Goal: Transaction & Acquisition: Book appointment/travel/reservation

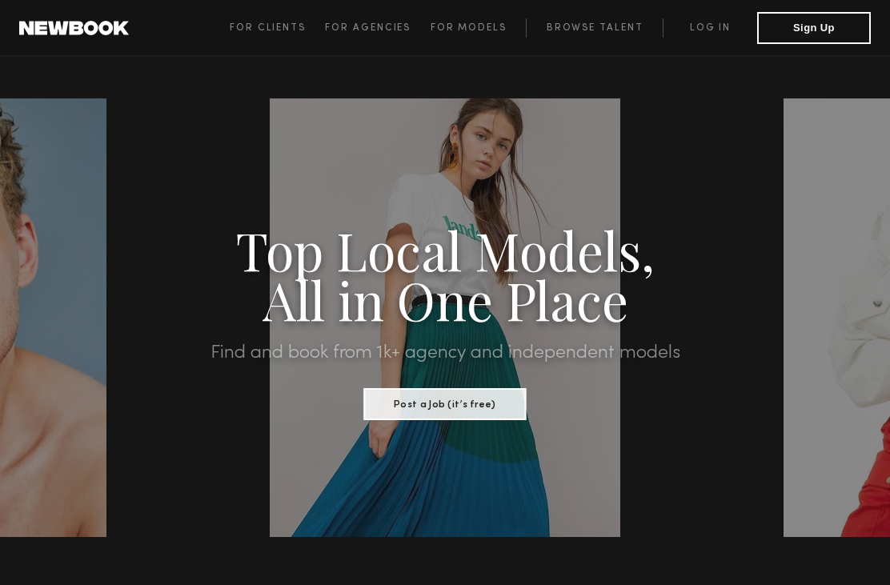
click at [805, 30] on button "Sign Up" at bounding box center [814, 28] width 114 height 32
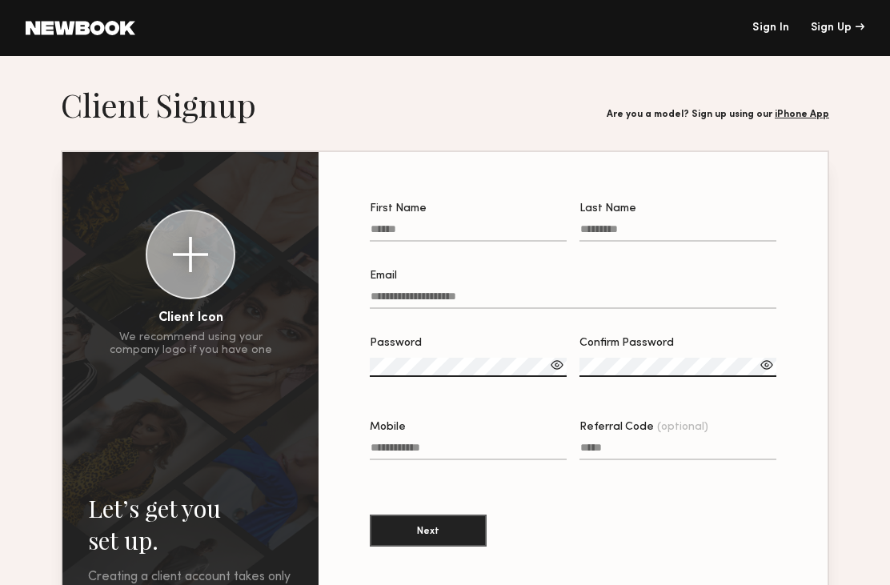
click at [782, 23] on link "Sign In" at bounding box center [771, 27] width 37 height 11
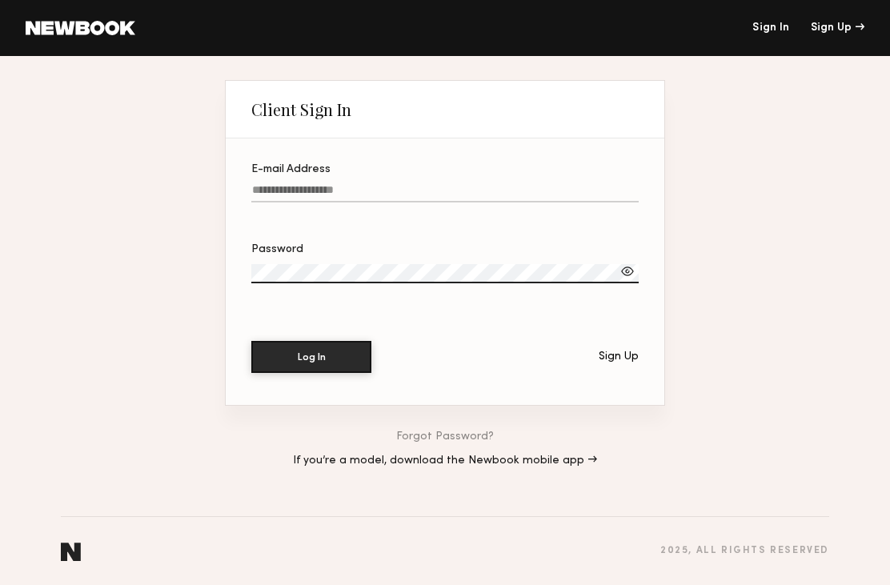
click at [520, 179] on label "E-mail Address" at bounding box center [444, 191] width 387 height 54
click at [520, 184] on input "E-mail Address" at bounding box center [444, 193] width 387 height 18
type input "**********"
click at [311, 359] on button "Log In" at bounding box center [311, 357] width 120 height 32
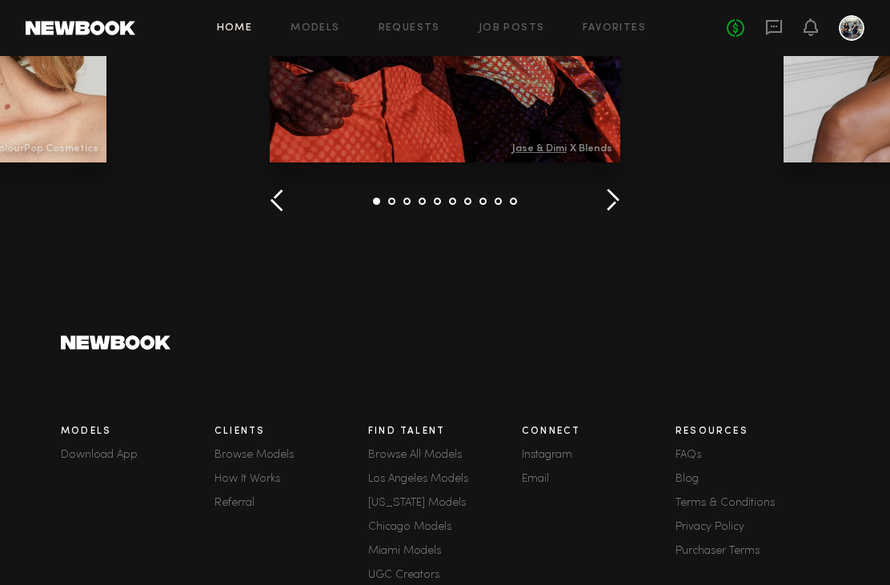
scroll to position [2258, 0]
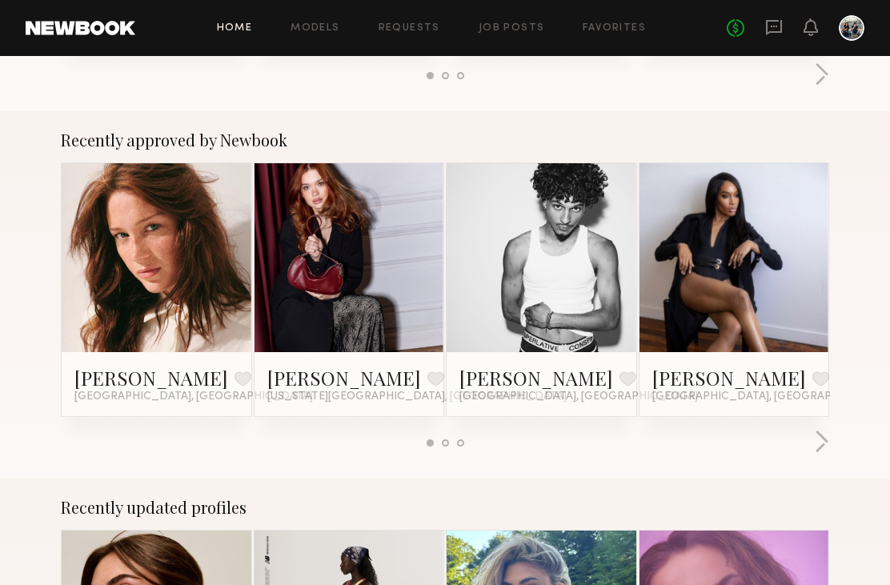
click at [625, 24] on link "Favorites" at bounding box center [614, 28] width 63 height 10
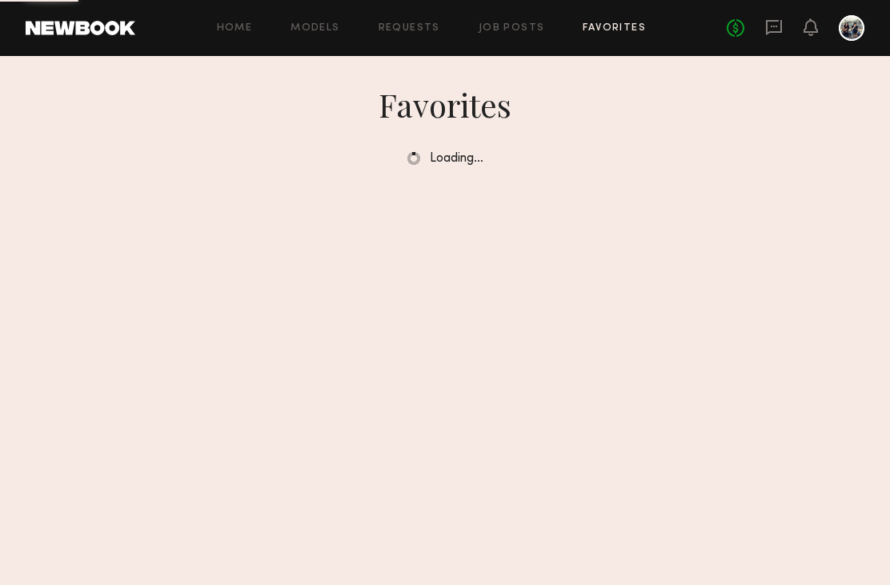
scroll to position [51, 0]
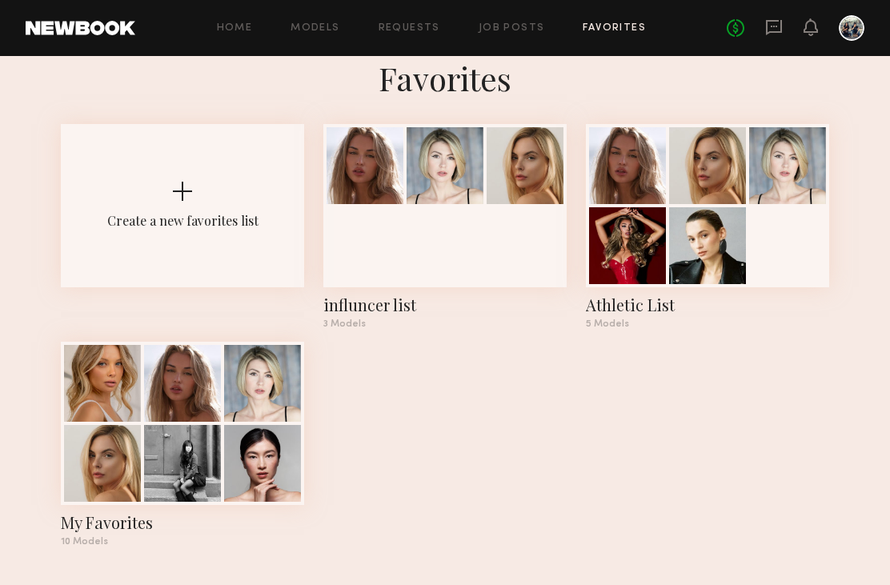
click at [335, 193] on div at bounding box center [444, 205] width 243 height 163
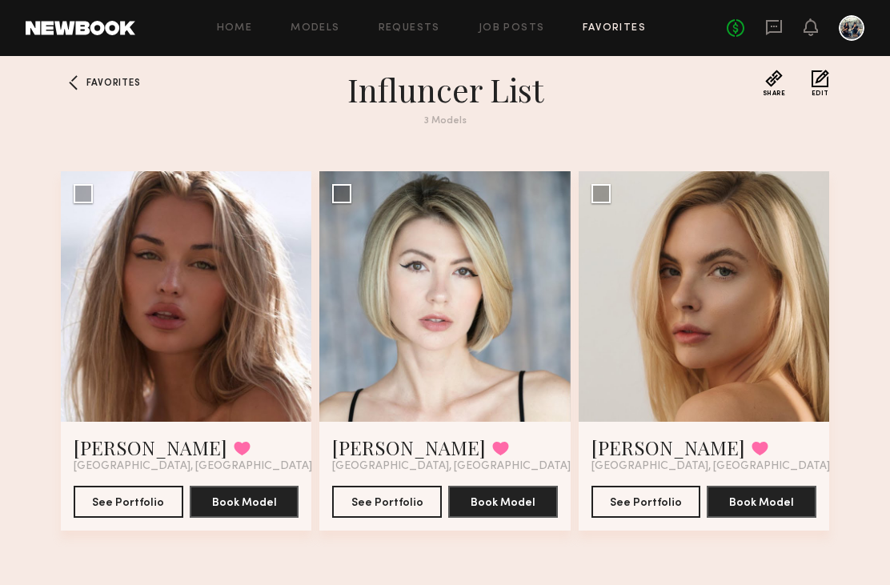
scroll to position [51, 0]
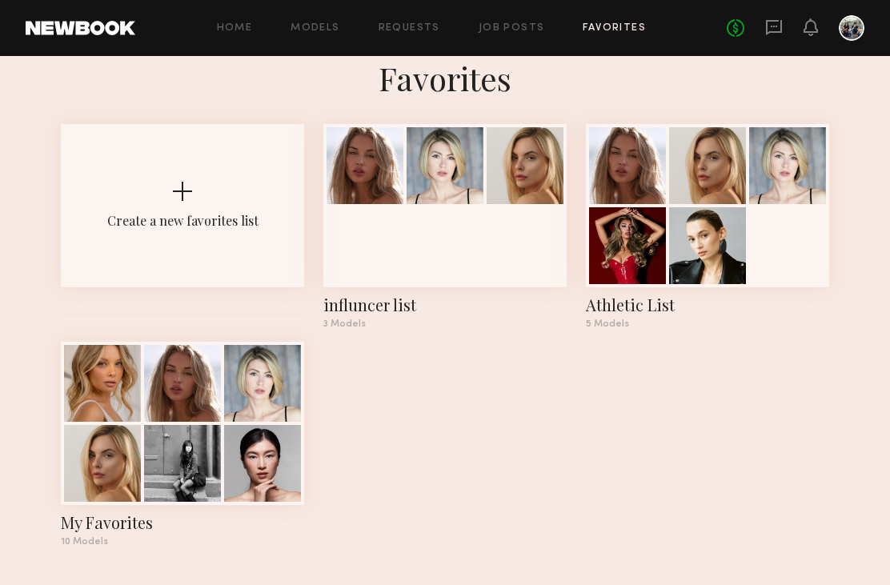
click at [151, 399] on div at bounding box center [182, 383] width 77 height 77
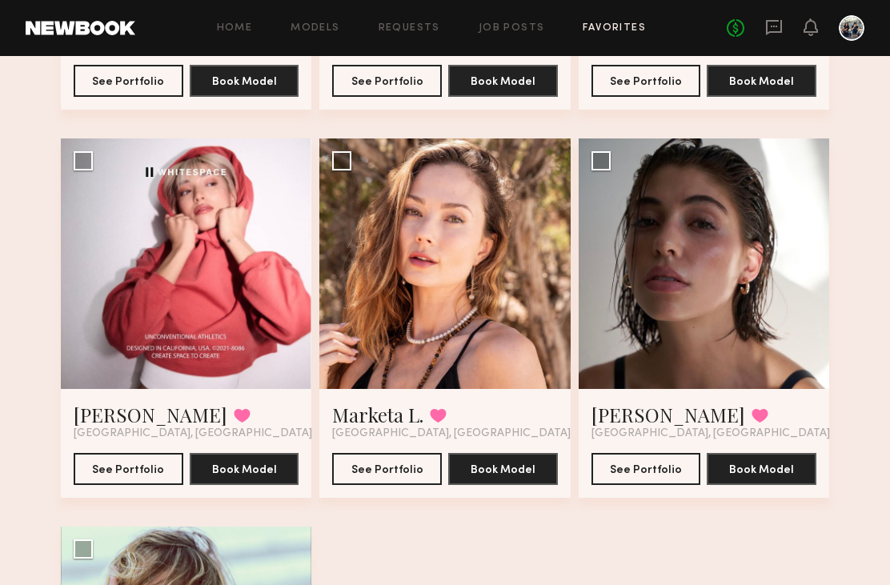
scroll to position [868, 0]
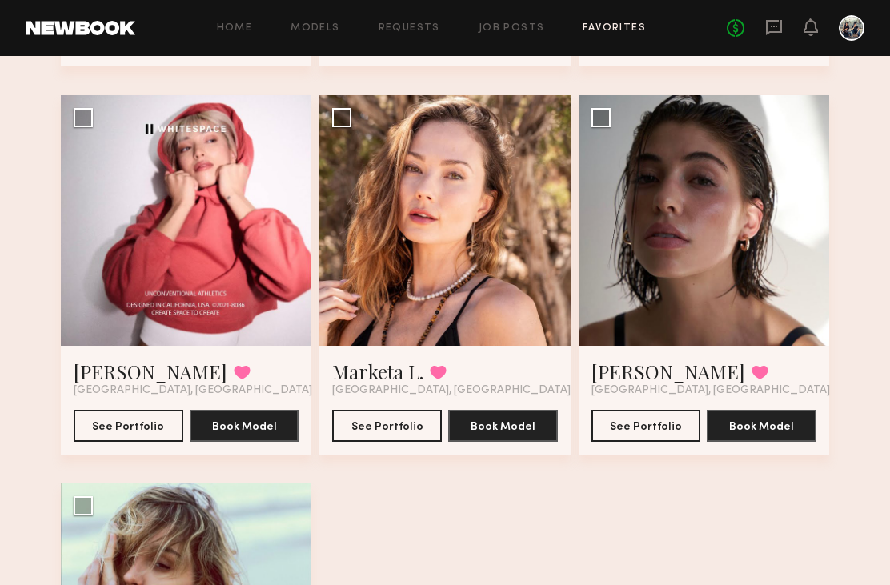
click at [97, 261] on div at bounding box center [186, 221] width 251 height 251
click at [100, 259] on div at bounding box center [186, 220] width 251 height 251
click at [107, 251] on div at bounding box center [186, 220] width 251 height 251
click at [114, 374] on link "[PERSON_NAME]" at bounding box center [151, 372] width 154 height 26
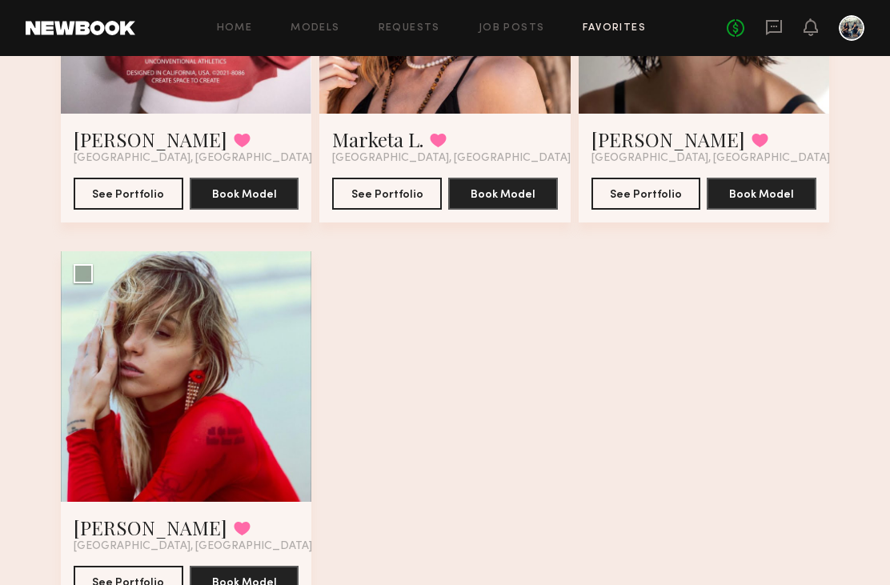
scroll to position [1130, 0]
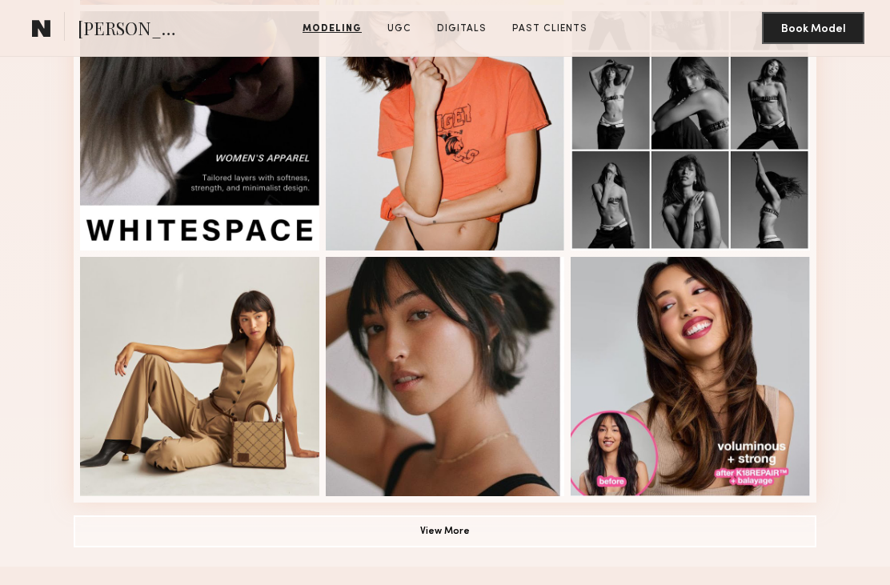
scroll to position [923, 0]
click at [737, 153] on div at bounding box center [690, 130] width 239 height 239
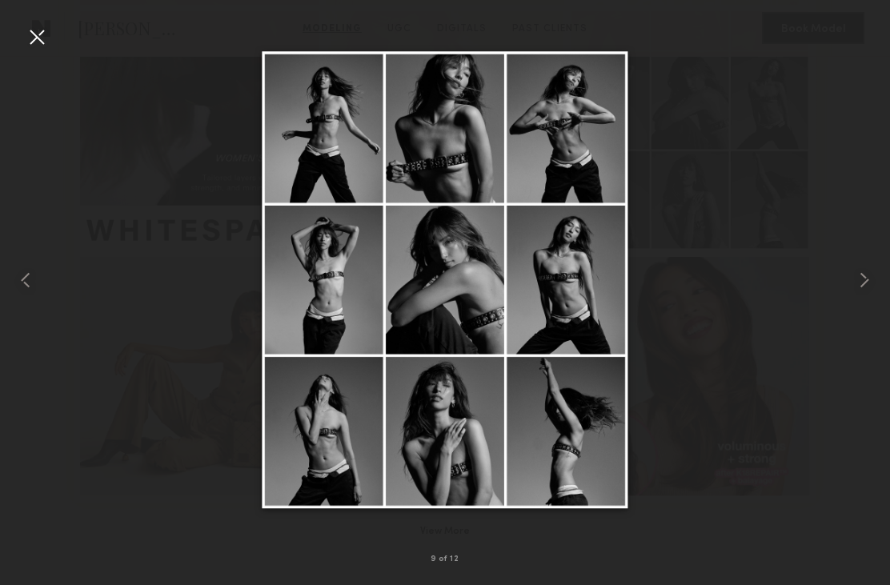
click at [888, 239] on div at bounding box center [872, 280] width 35 height 508
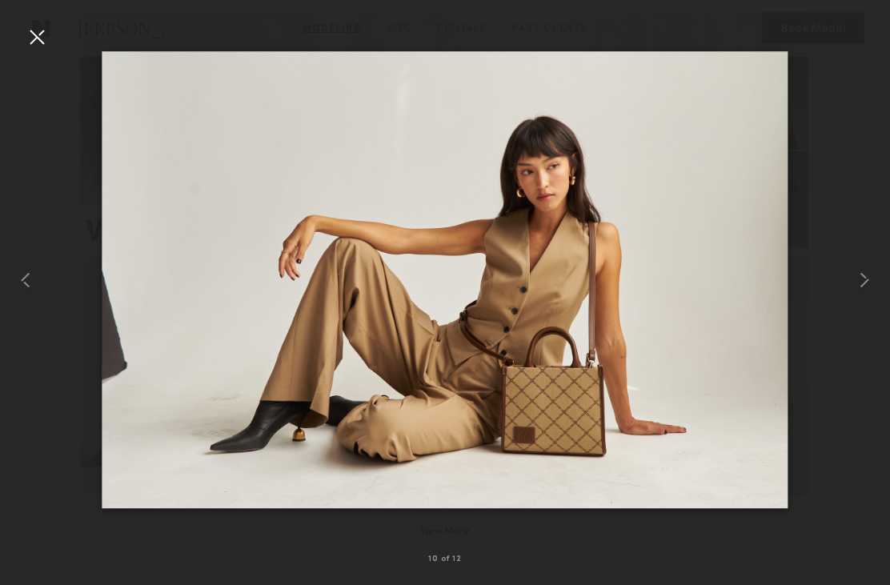
click at [878, 58] on div at bounding box center [872, 280] width 35 height 508
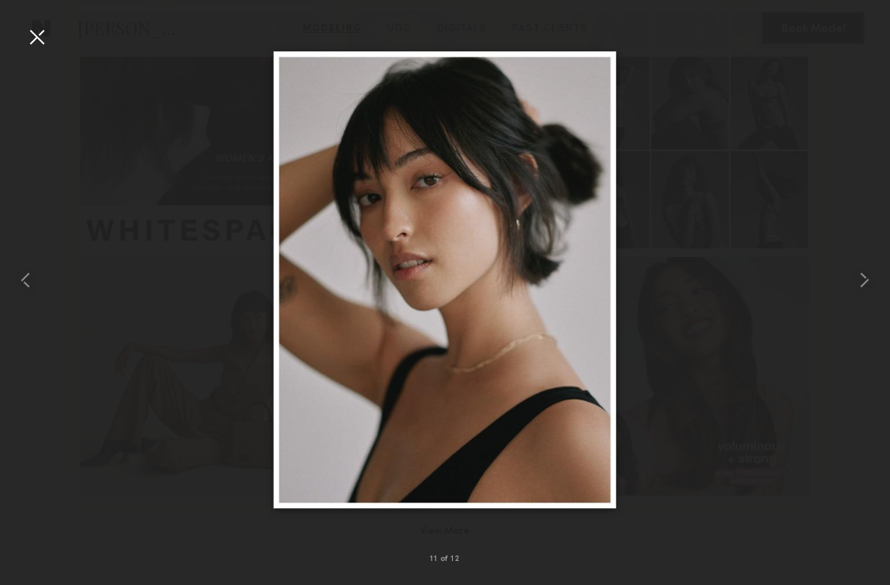
click at [42, 39] on div at bounding box center [37, 37] width 26 height 26
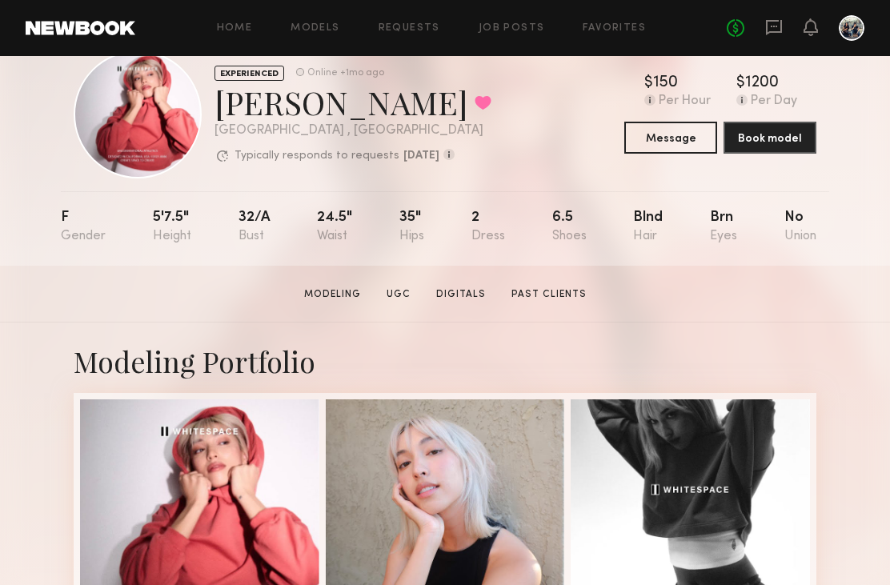
scroll to position [38, 0]
